Goal: Transaction & Acquisition: Obtain resource

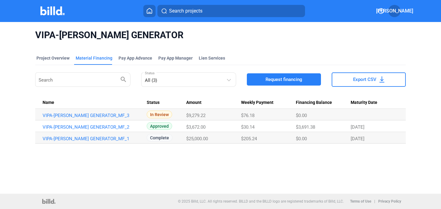
click at [60, 11] on img at bounding box center [52, 10] width 24 height 9
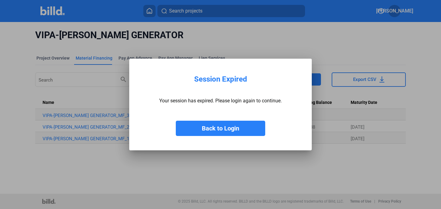
click at [228, 122] on button "Back to Login" at bounding box center [220, 128] width 89 height 15
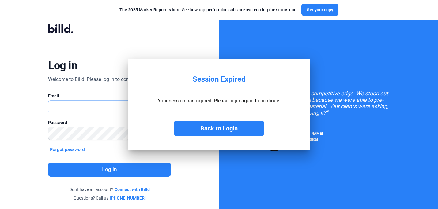
type input "[PERSON_NAME][EMAIL_ADDRESS][DOMAIN_NAME]"
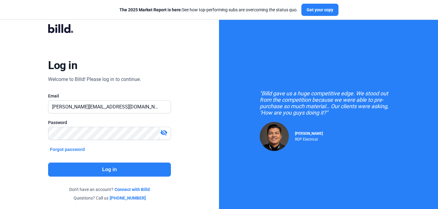
click at [121, 173] on button "Log in" at bounding box center [109, 170] width 122 height 14
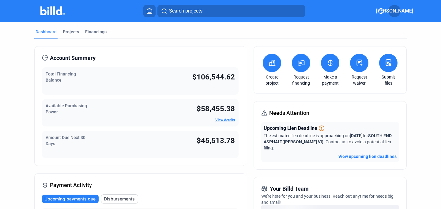
click at [150, 13] on icon at bounding box center [149, 10] width 5 height 5
click at [151, 11] on icon at bounding box center [149, 11] width 6 height 6
click at [69, 30] on div "Projects" at bounding box center [71, 32] width 16 height 6
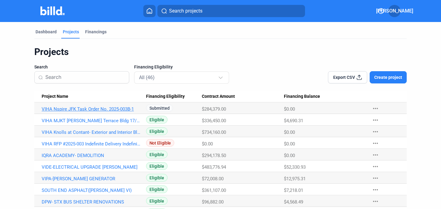
click at [87, 110] on link "VIHA Nspire JFK Task Order No. 2025-003B-1" at bounding box center [91, 110] width 99 height 6
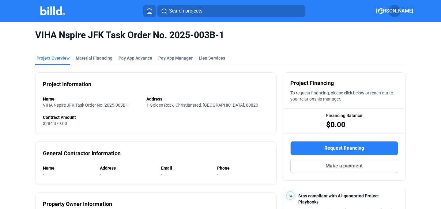
click at [312, 146] on button "Request financing" at bounding box center [344, 148] width 108 height 14
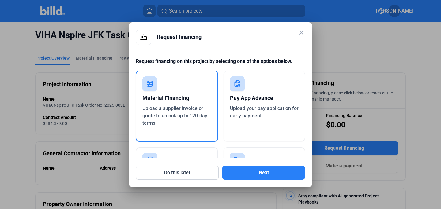
click at [298, 33] on mat-icon "close" at bounding box center [301, 32] width 7 height 7
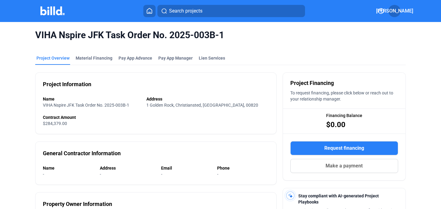
click at [99, 54] on mat-tab-group "Project Overview Material Financing Pay App Advance Pay App Manager Lien Servic…" at bounding box center [220, 188] width 370 height 281
click at [97, 57] on div "Material Financing" at bounding box center [94, 58] width 37 height 6
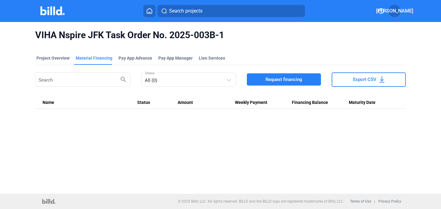
click at [281, 76] on button "Request financing" at bounding box center [284, 79] width 74 height 12
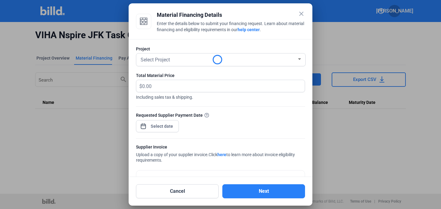
click at [298, 59] on div at bounding box center [299, 59] width 3 height 2
click at [153, 86] on input "text" at bounding box center [220, 86] width 156 height 12
type input "3,154.18"
click at [159, 128] on div "close Material Financing Details Enter the details below to submit your financi…" at bounding box center [220, 104] width 441 height 209
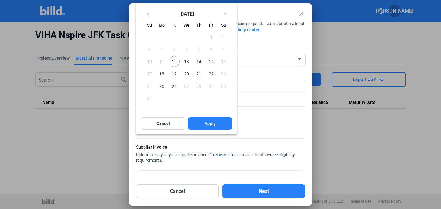
click at [174, 61] on span "12" at bounding box center [174, 61] width 11 height 11
click at [206, 122] on span "Apply" at bounding box center [210, 124] width 11 height 6
type input "[DATE]"
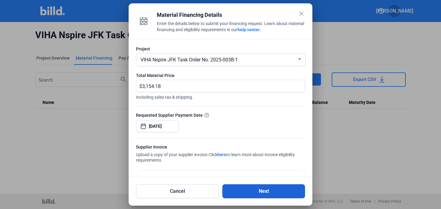
click at [251, 193] on button "Next" at bounding box center [263, 192] width 83 height 14
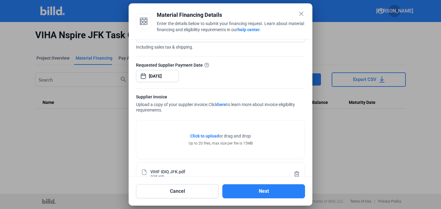
scroll to position [50, 0]
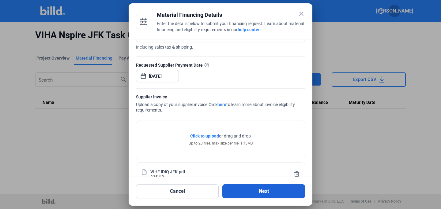
click at [257, 194] on button "Next" at bounding box center [263, 192] width 83 height 14
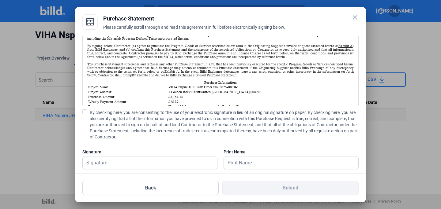
scroll to position [55, 0]
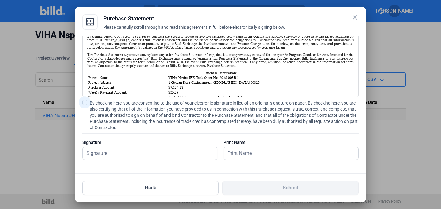
click at [84, 104] on span at bounding box center [84, 102] width 5 height 5
click at [0, 0] on input "By checking here, you are consenting to the use of your electronic signature in…" at bounding box center [0, 0] width 0 height 0
click at [107, 152] on input "text" at bounding box center [150, 153] width 134 height 13
type input "[PERSON_NAME]"
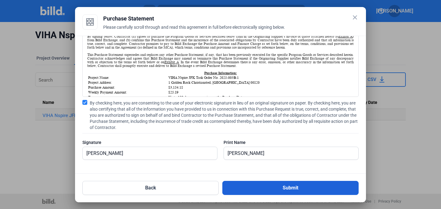
click at [280, 186] on button "Submit" at bounding box center [290, 188] width 136 height 14
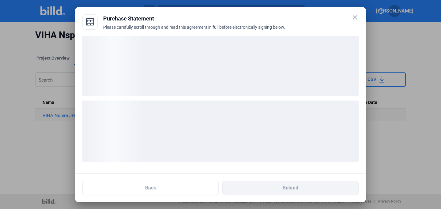
scroll to position [7, 0]
click at [309, 142] on div "loading" at bounding box center [220, 131] width 276 height 61
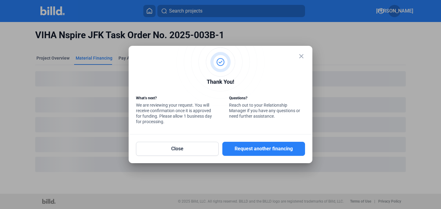
click at [302, 56] on mat-icon "close" at bounding box center [301, 56] width 7 height 7
